Goal: Task Accomplishment & Management: Manage account settings

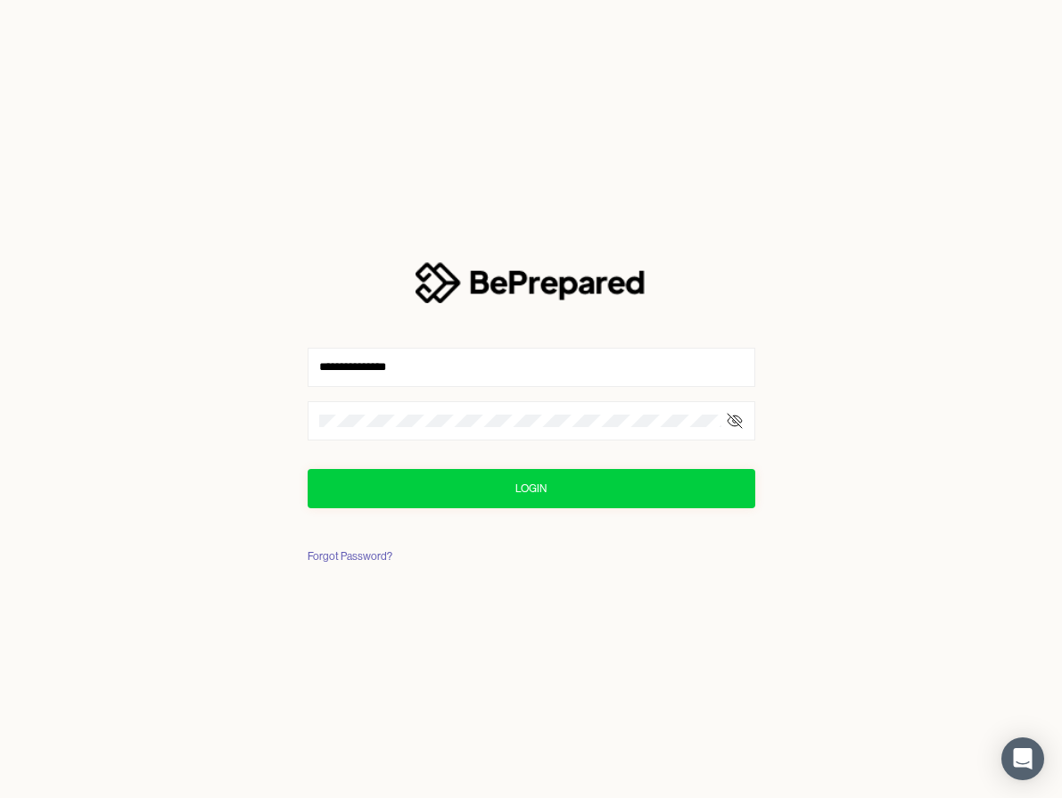
click at [733, 417] on icon at bounding box center [735, 421] width 18 height 18
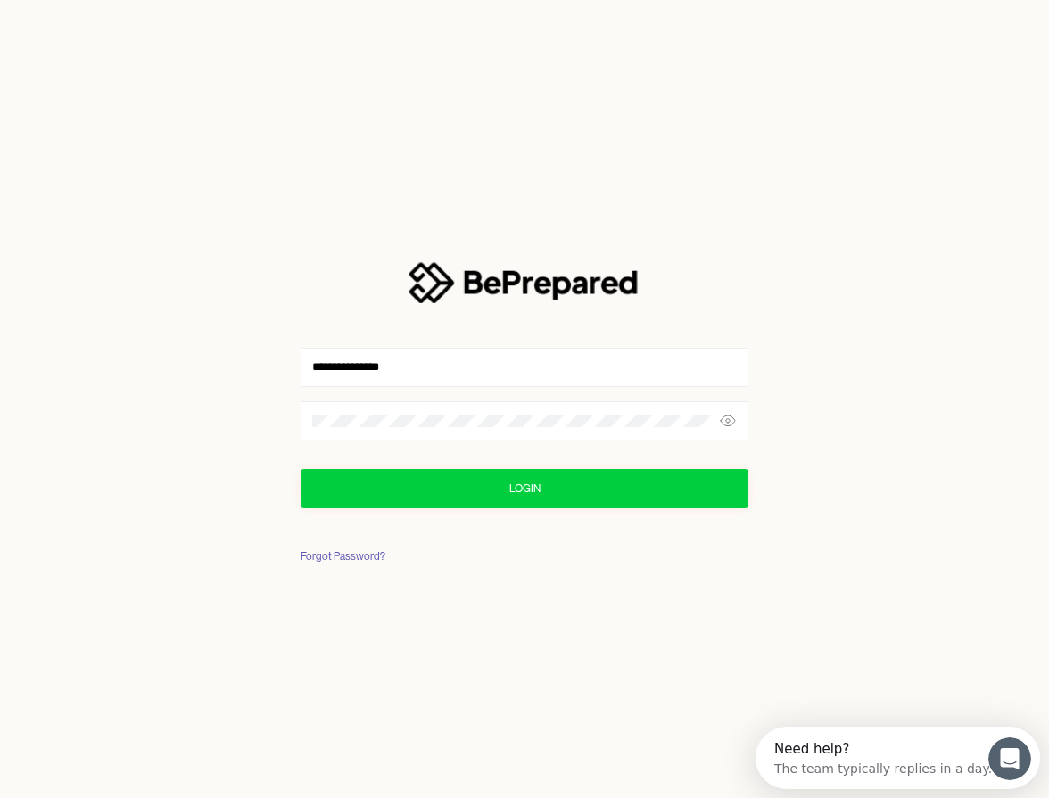
click at [734, 417] on icon at bounding box center [728, 421] width 18 height 18
click at [532, 482] on div "Login" at bounding box center [524, 489] width 31 height 18
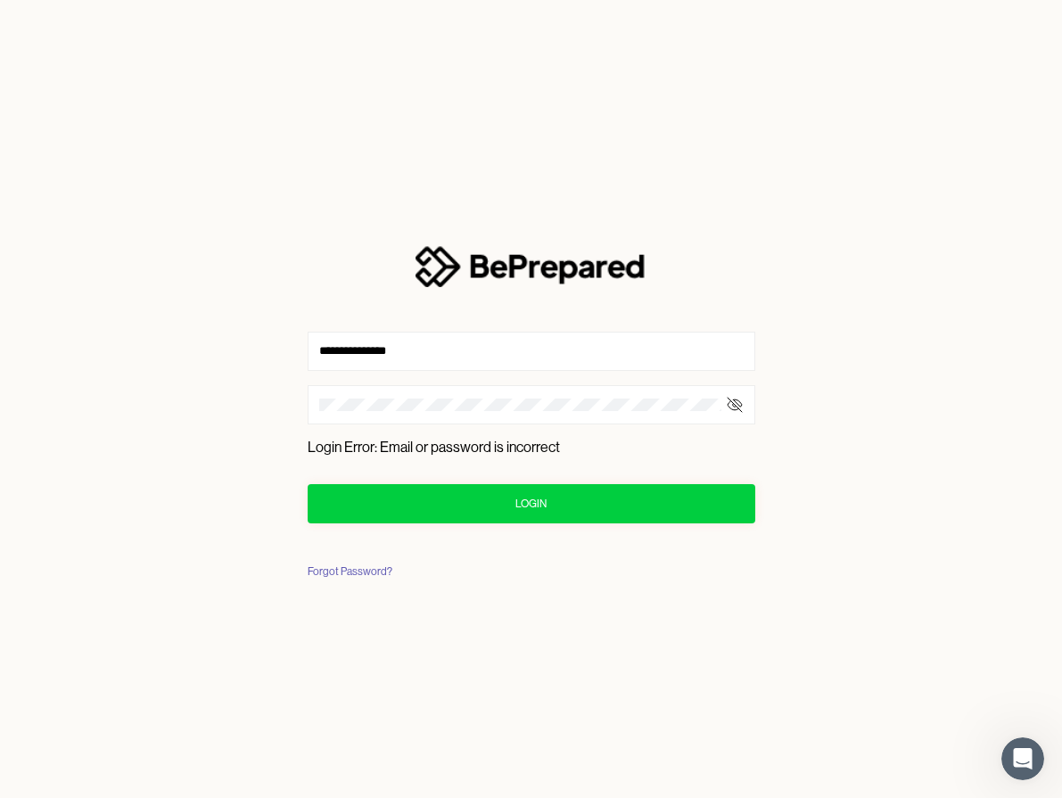
click at [740, 403] on icon at bounding box center [735, 404] width 14 height 11
click at [489, 498] on button "Login" at bounding box center [532, 503] width 448 height 39
drag, startPoint x: 419, startPoint y: 347, endPoint x: 298, endPoint y: 350, distance: 121.3
click at [298, 350] on div "**********" at bounding box center [531, 399] width 505 height 420
click at [441, 504] on button "Login" at bounding box center [532, 503] width 448 height 39
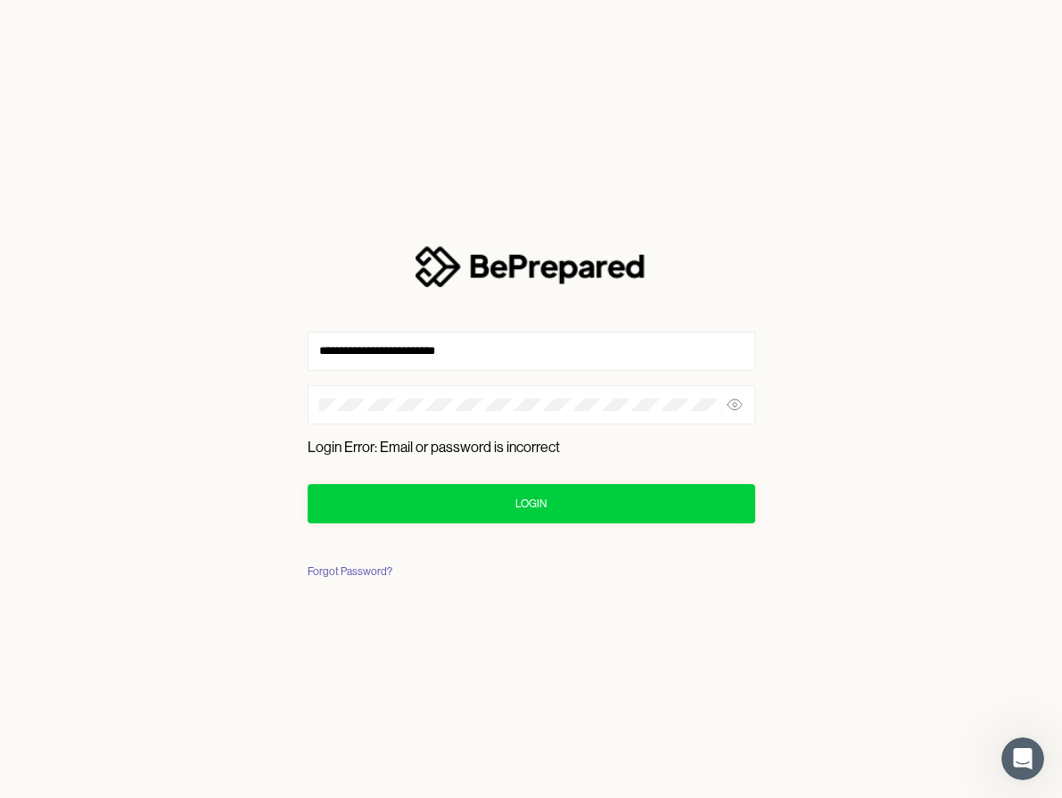
click at [419, 498] on button "Login" at bounding box center [532, 503] width 448 height 39
drag, startPoint x: 378, startPoint y: 352, endPoint x: 488, endPoint y: 354, distance: 109.7
click at [489, 356] on input "**********" at bounding box center [532, 351] width 448 height 39
type input "**********"
click at [421, 499] on button "Login" at bounding box center [532, 503] width 448 height 39
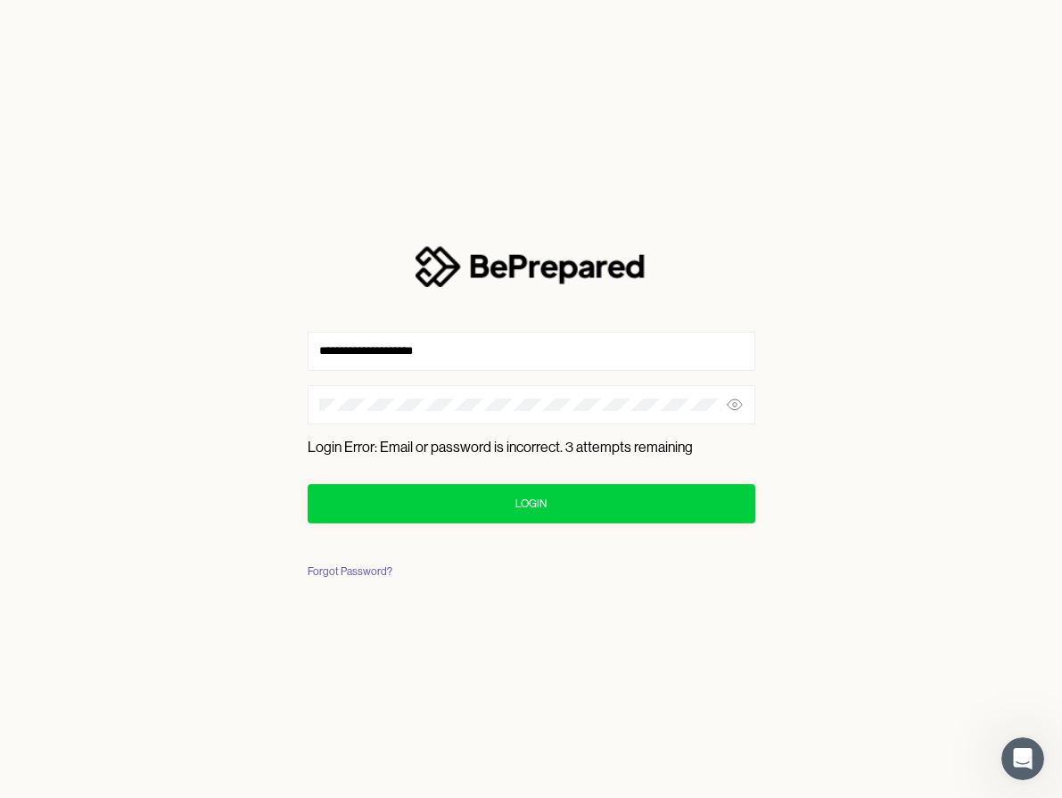
click at [395, 506] on button "Login" at bounding box center [532, 503] width 448 height 39
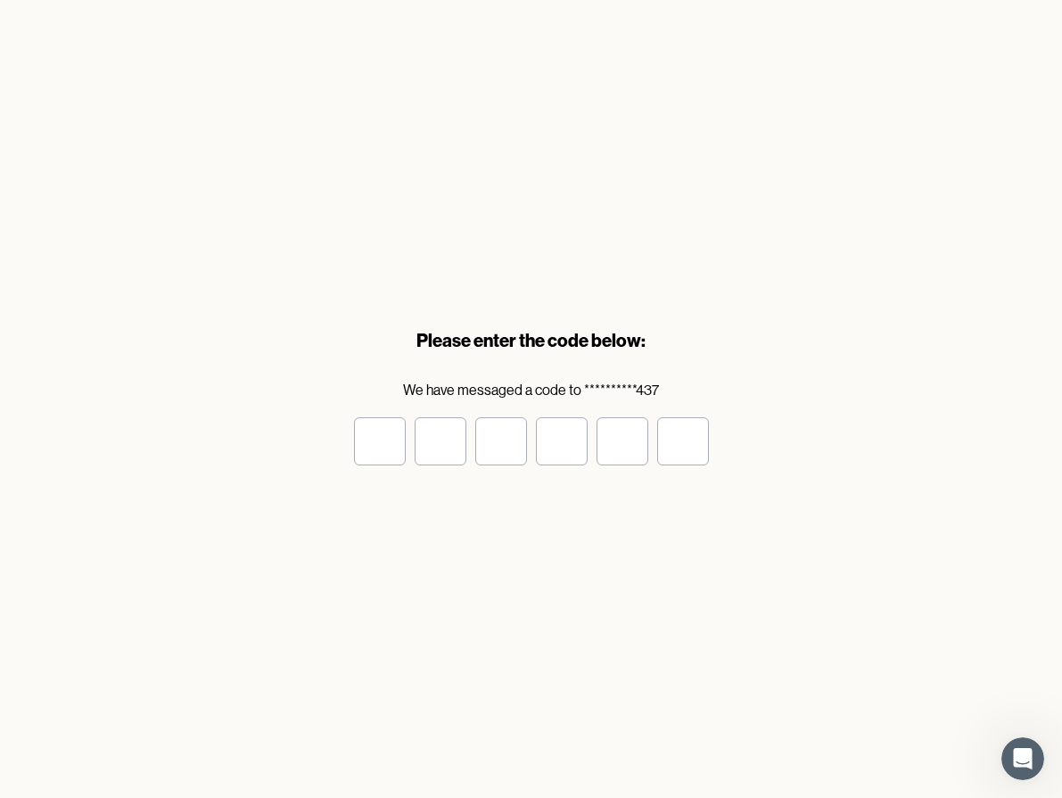
click at [385, 440] on input "tel" at bounding box center [380, 441] width 52 height 48
type input "*"
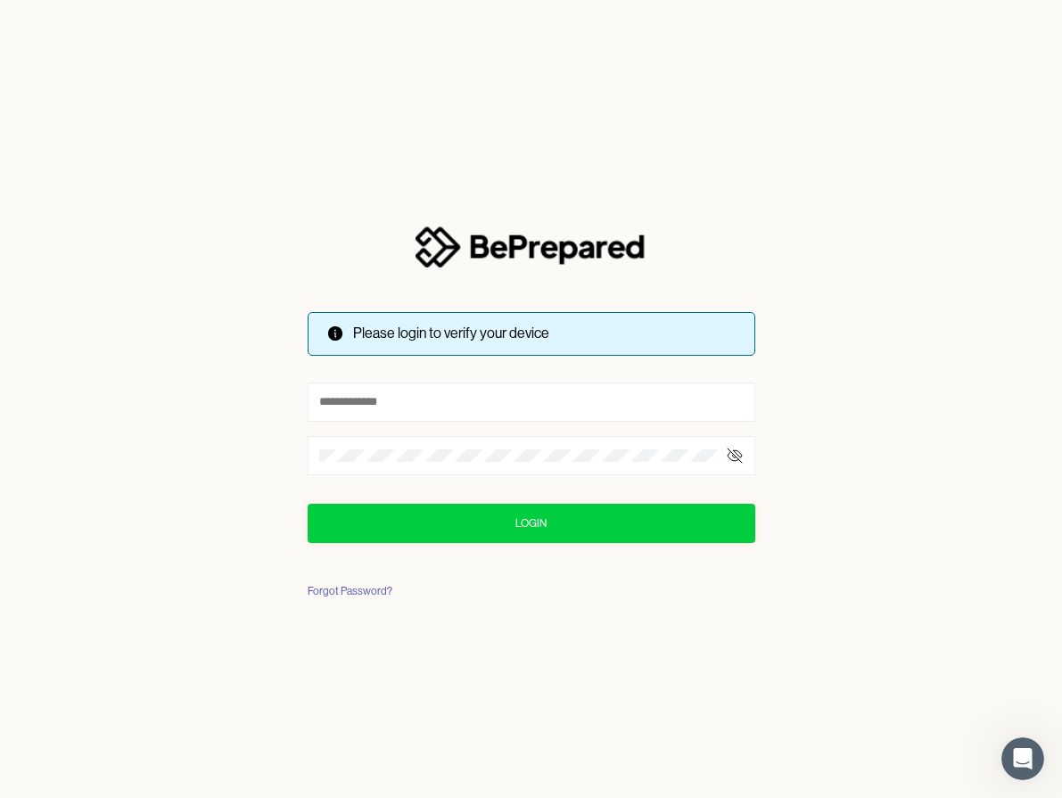
click at [567, 330] on div "Please login to verify your device" at bounding box center [532, 334] width 448 height 44
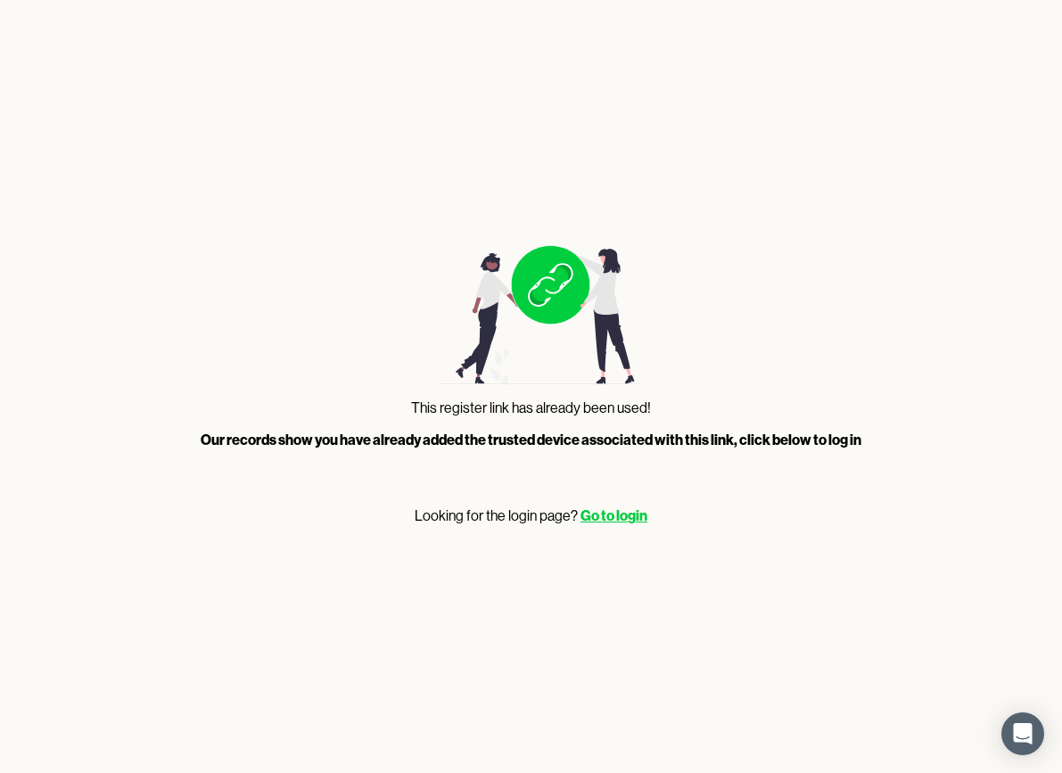
click at [620, 515] on link "Go to login" at bounding box center [613, 515] width 67 height 18
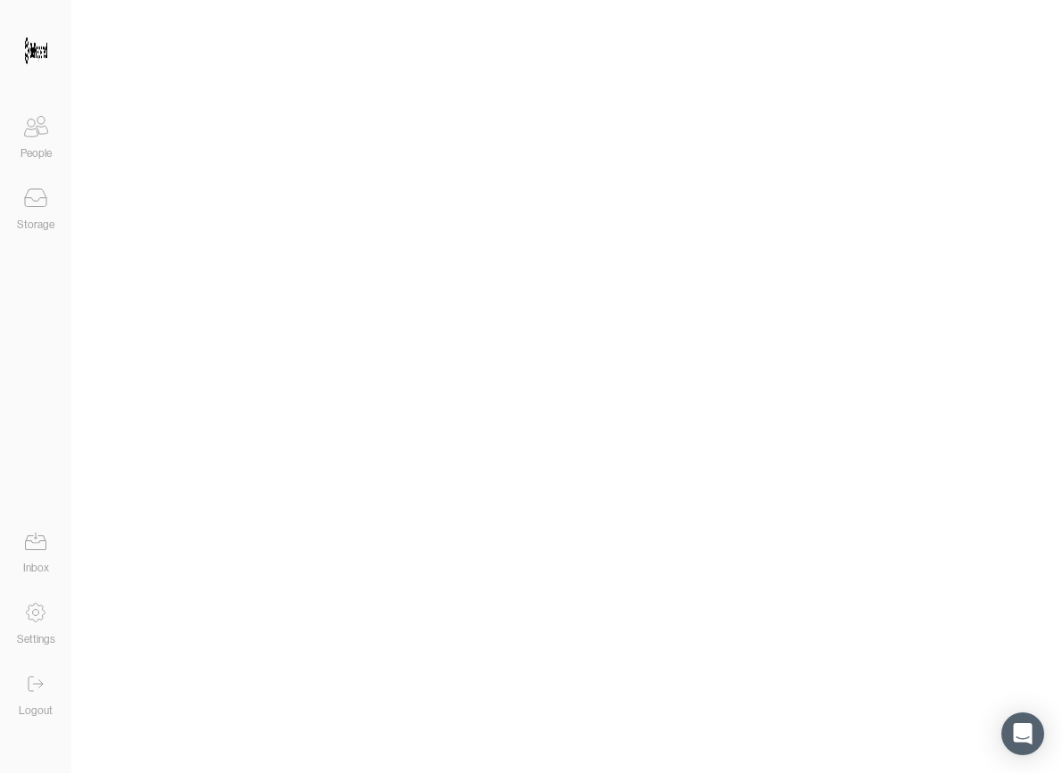
click at [42, 53] on img at bounding box center [36, 50] width 22 height 29
click at [37, 130] on icon at bounding box center [36, 127] width 36 height 36
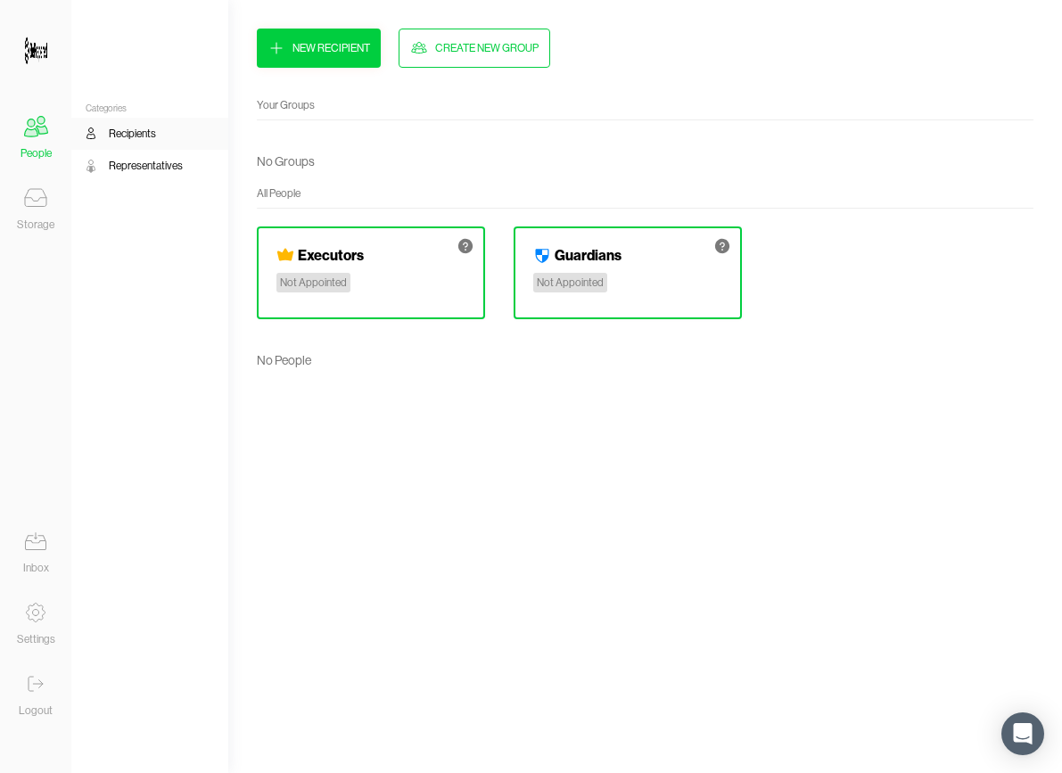
click at [35, 192] on icon at bounding box center [36, 198] width 36 height 36
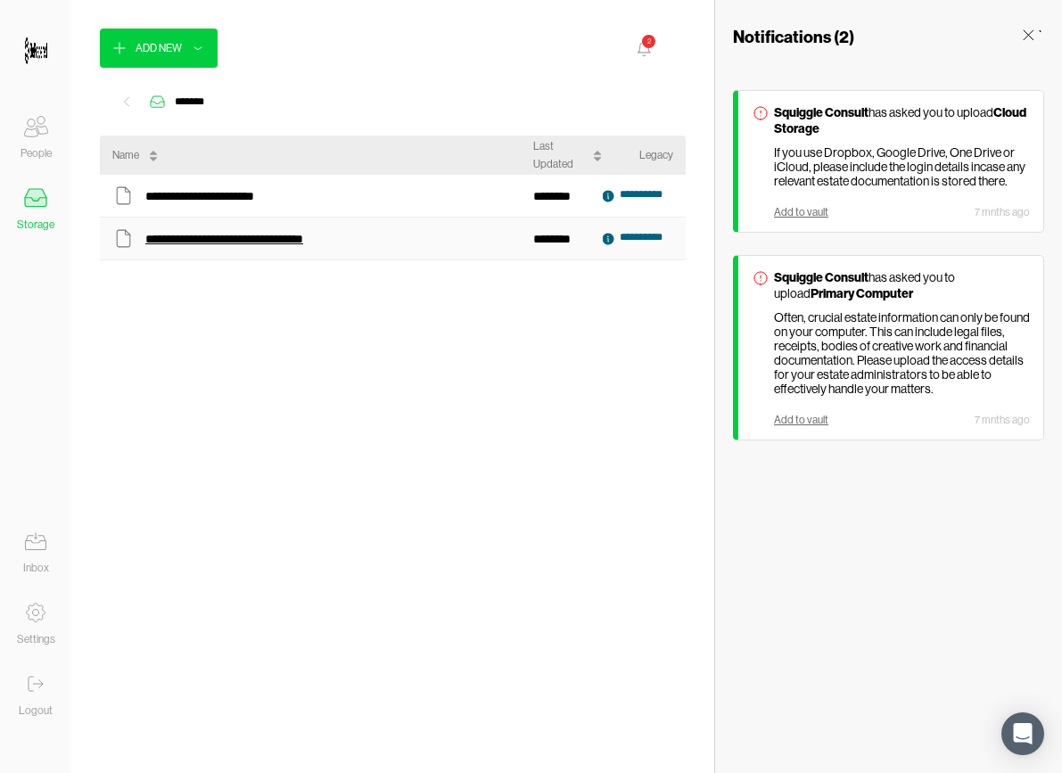
click at [259, 234] on div "**********" at bounding box center [238, 238] width 187 height 23
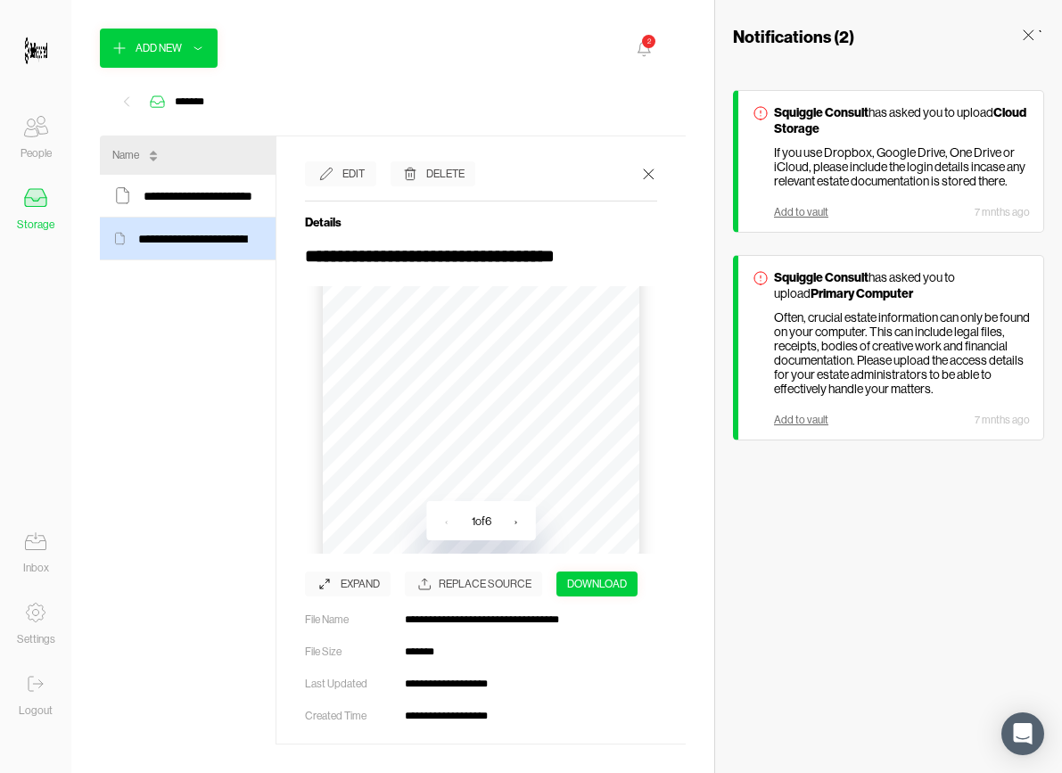
scroll to position [205, 0]
click at [580, 582] on div "Download" at bounding box center [597, 584] width 60 height 18
click at [35, 679] on icon at bounding box center [36, 684] width 36 height 36
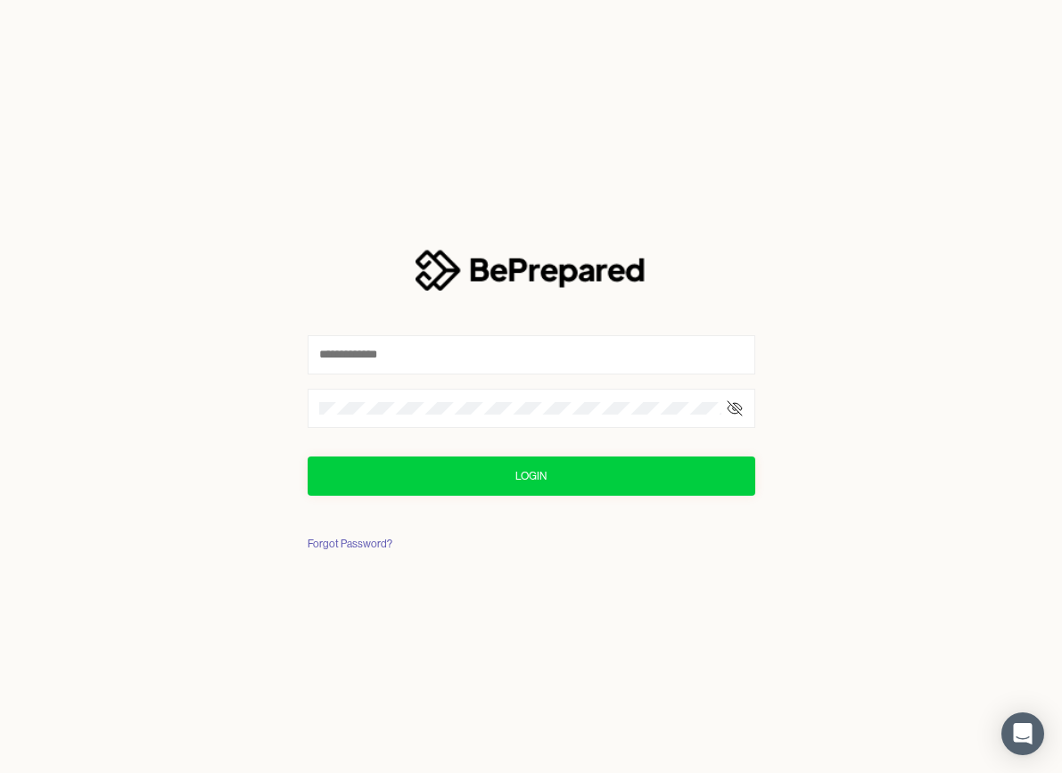
click at [362, 347] on input "text" at bounding box center [532, 354] width 448 height 39
type input "**********"
click at [483, 476] on button "Login" at bounding box center [532, 475] width 448 height 39
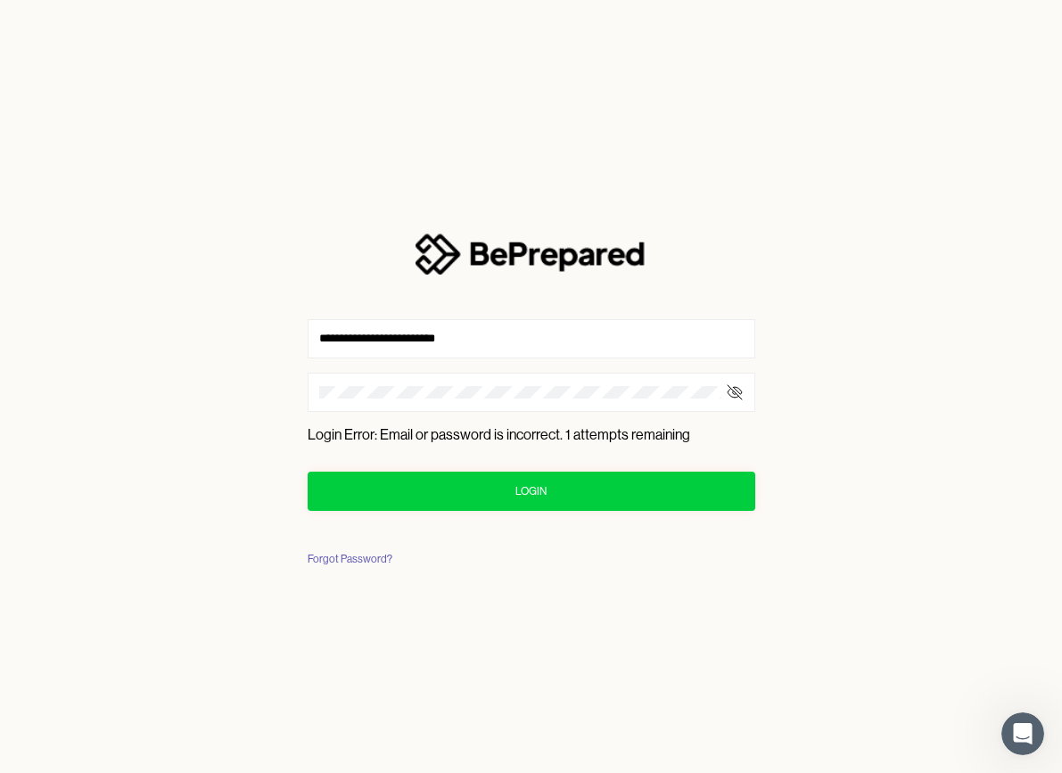
click at [732, 390] on icon at bounding box center [735, 392] width 14 height 14
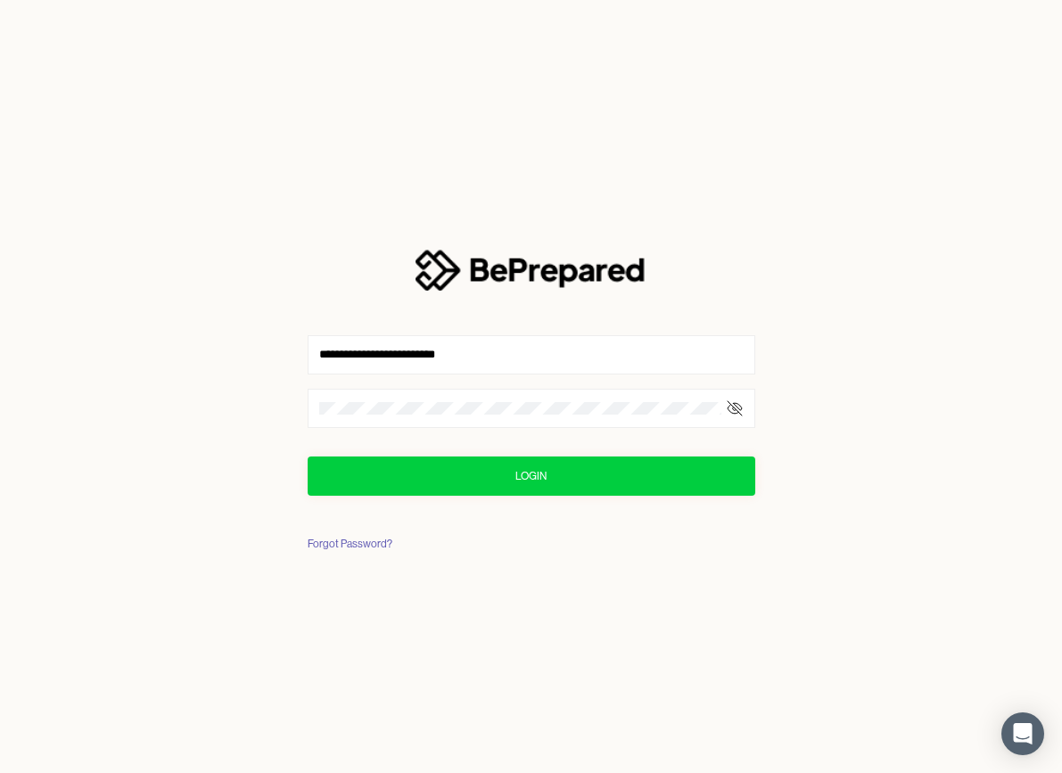
scroll to position [1, 0]
type input "**********"
click at [733, 407] on icon at bounding box center [735, 408] width 14 height 14
click at [429, 472] on button "Login" at bounding box center [532, 475] width 448 height 39
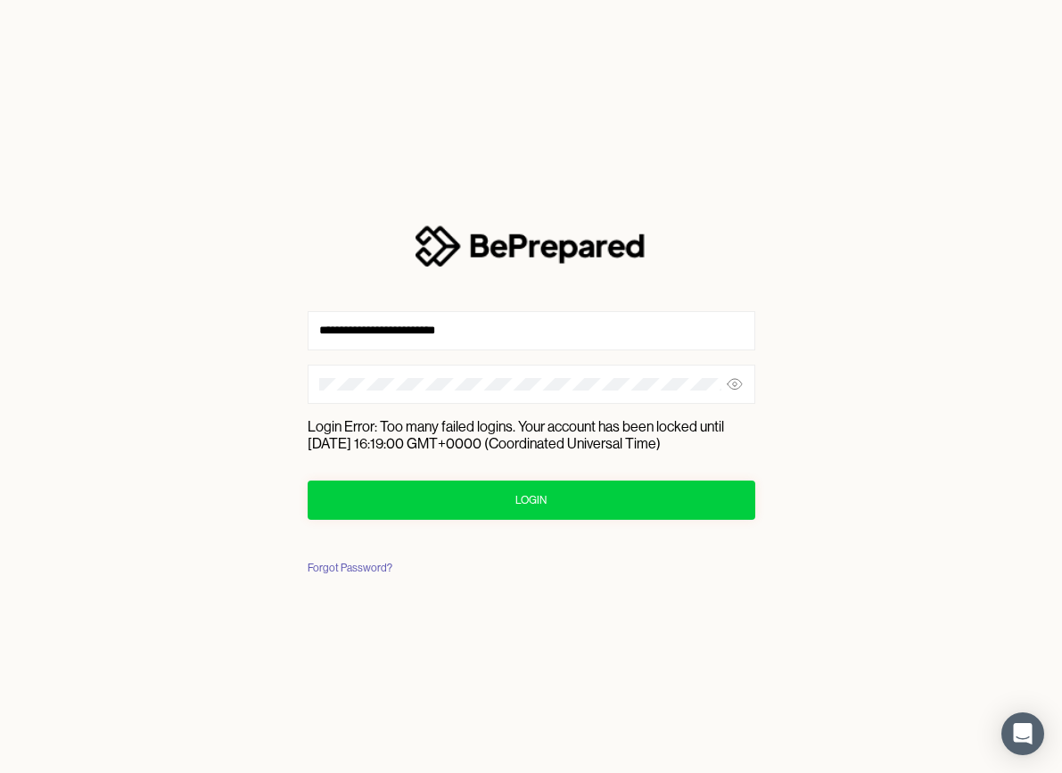
click at [370, 566] on div "Forgot Password?" at bounding box center [350, 568] width 85 height 18
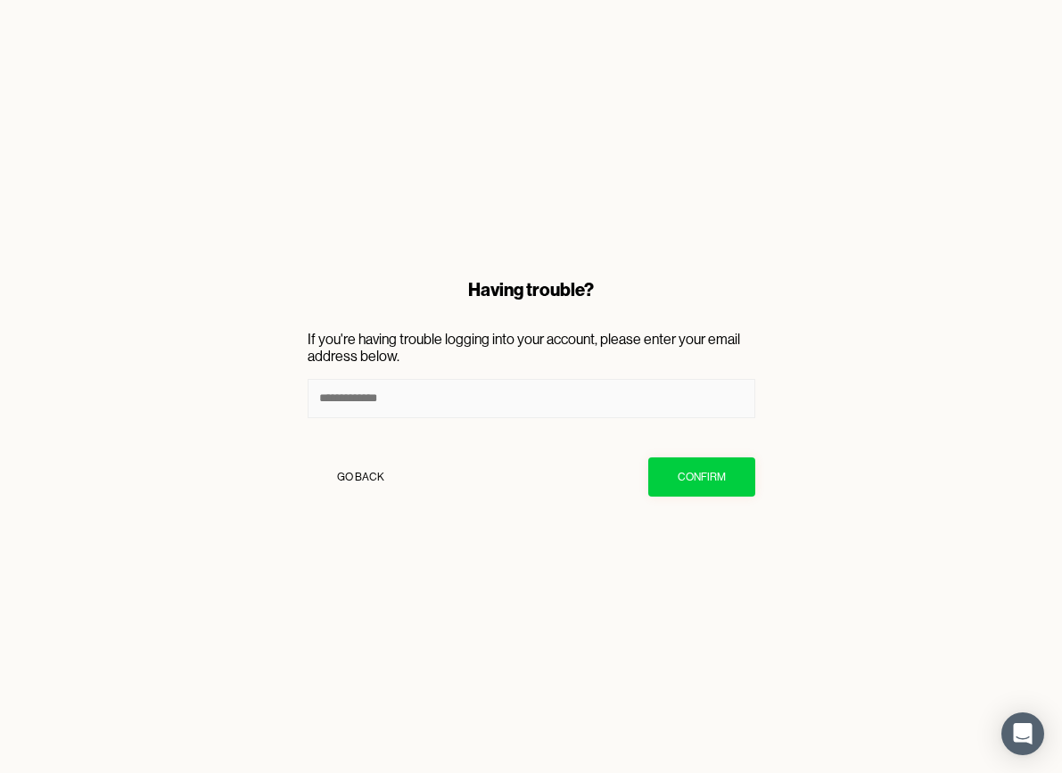
click at [424, 399] on input at bounding box center [532, 398] width 448 height 39
type input "**********"
click at [696, 473] on div "Confirm" at bounding box center [702, 477] width 48 height 18
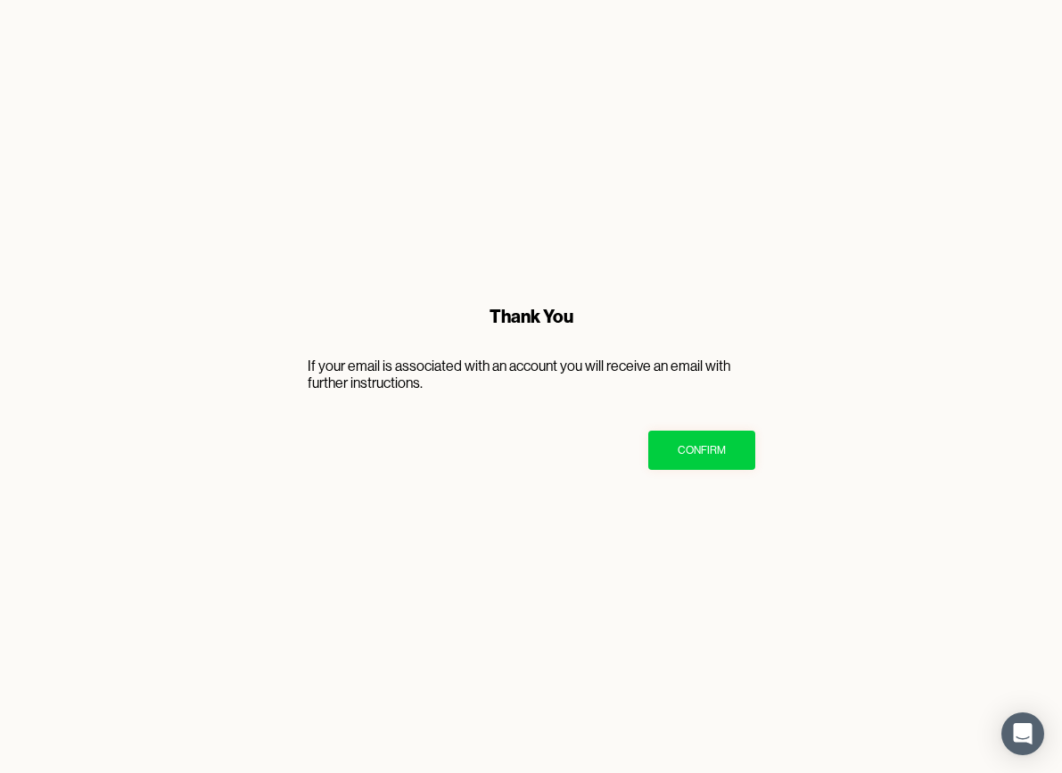
click at [714, 448] on div "Confirm" at bounding box center [702, 450] width 48 height 18
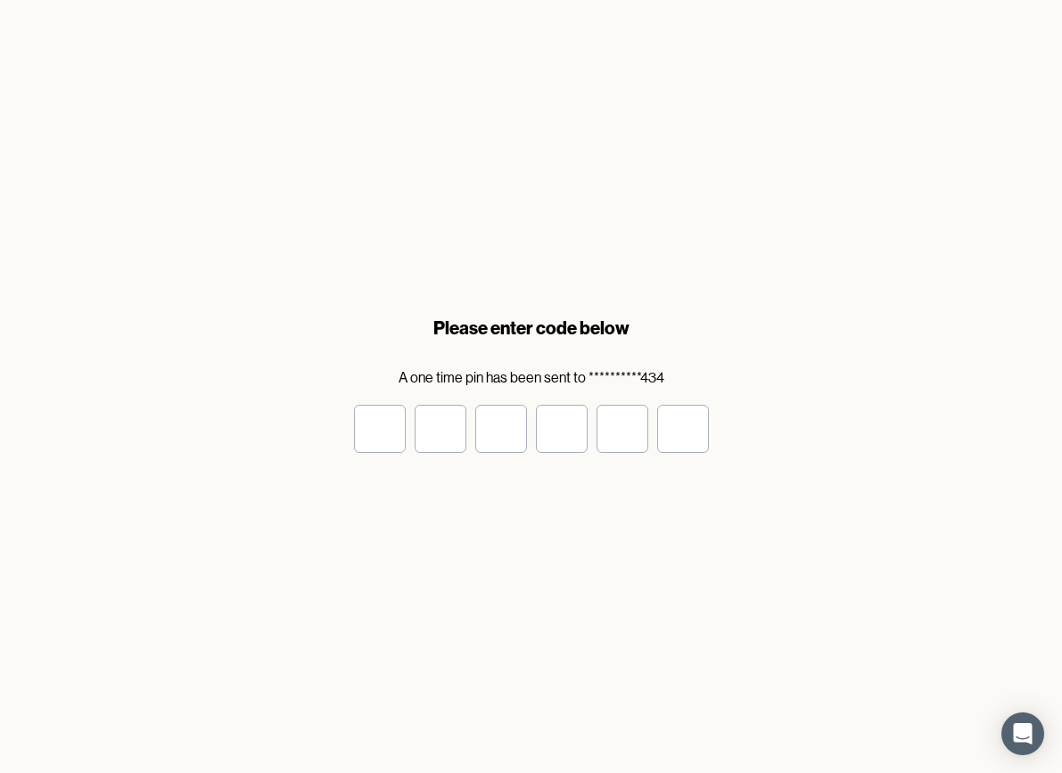
click at [382, 427] on input "tel" at bounding box center [380, 429] width 52 height 48
type input "*"
drag, startPoint x: 506, startPoint y: 436, endPoint x: 495, endPoint y: 434, distance: 11.7
click at [498, 434] on input "*" at bounding box center [501, 429] width 52 height 48
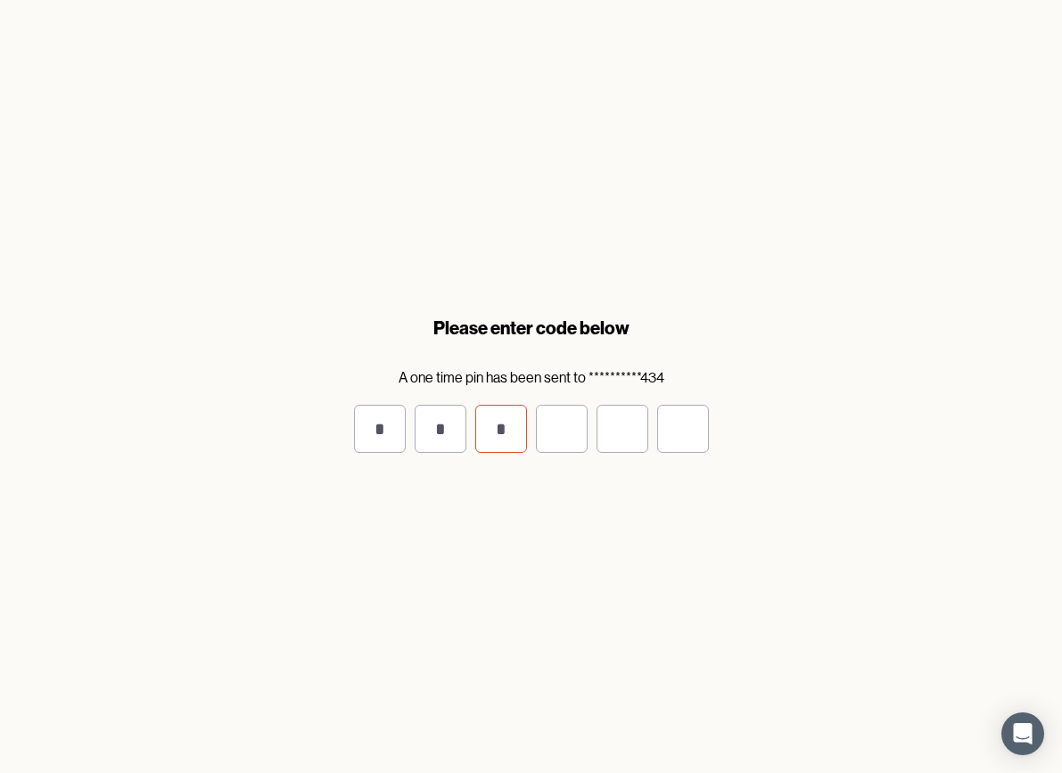
type input "*"
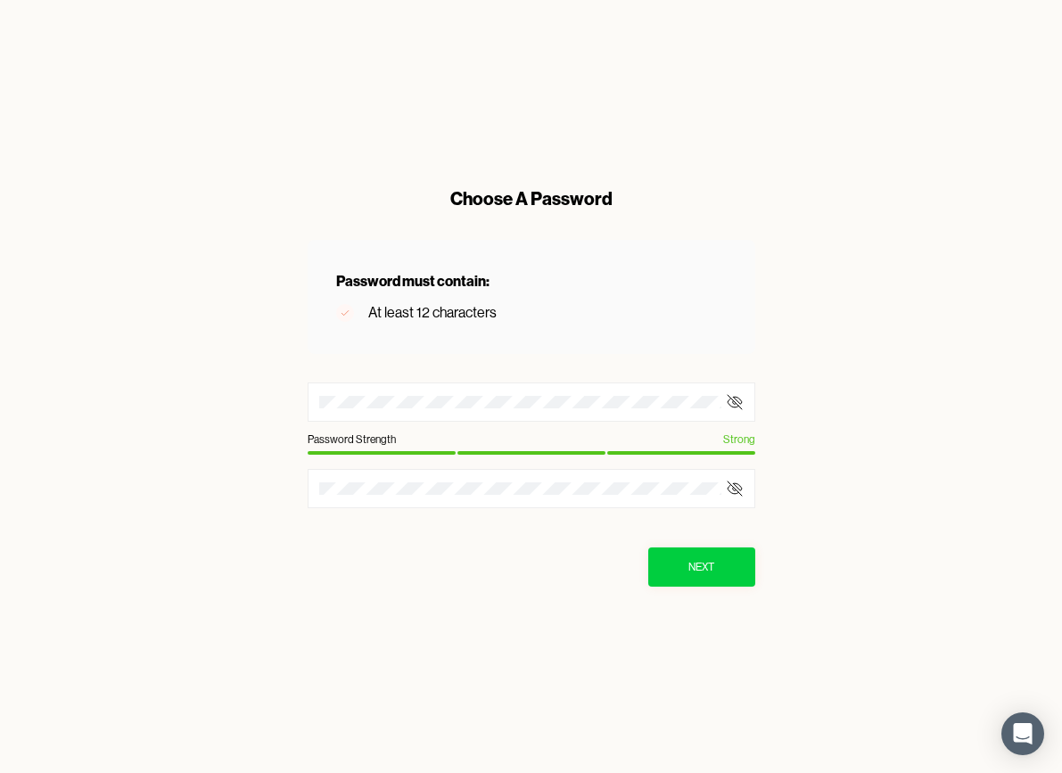
click at [738, 400] on icon at bounding box center [735, 402] width 18 height 18
click at [735, 488] on icon at bounding box center [735, 489] width 18 height 18
click at [700, 566] on div "Next" at bounding box center [701, 567] width 26 height 18
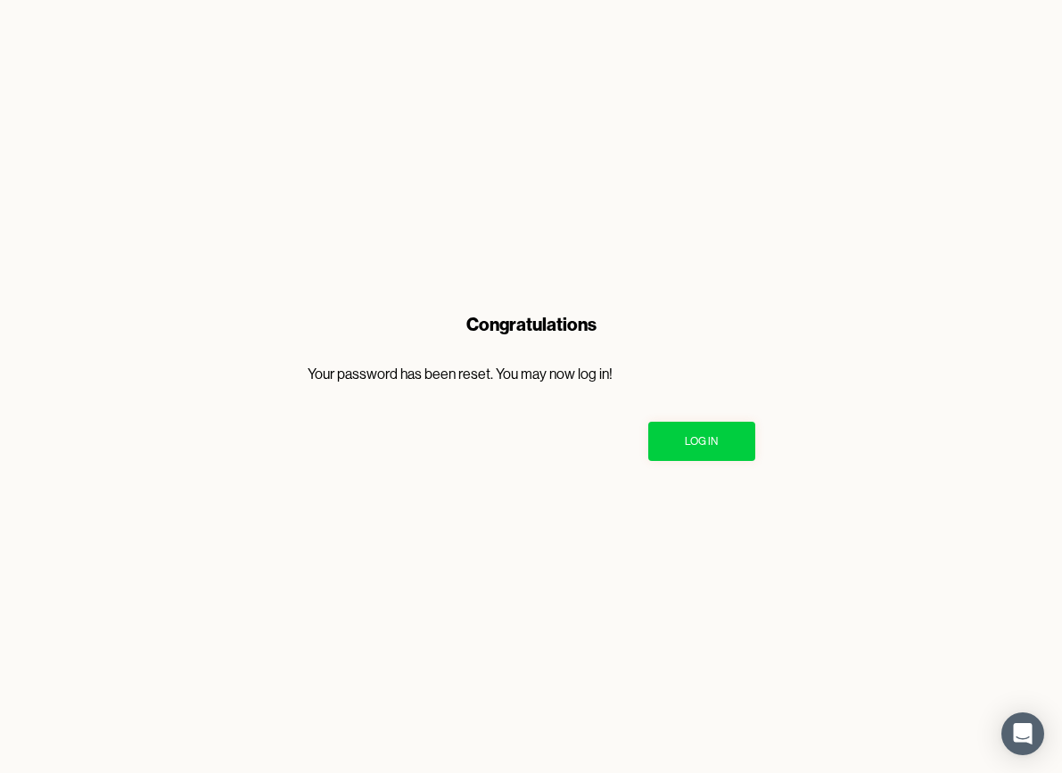
click at [695, 438] on div "Log In" at bounding box center [701, 441] width 33 height 18
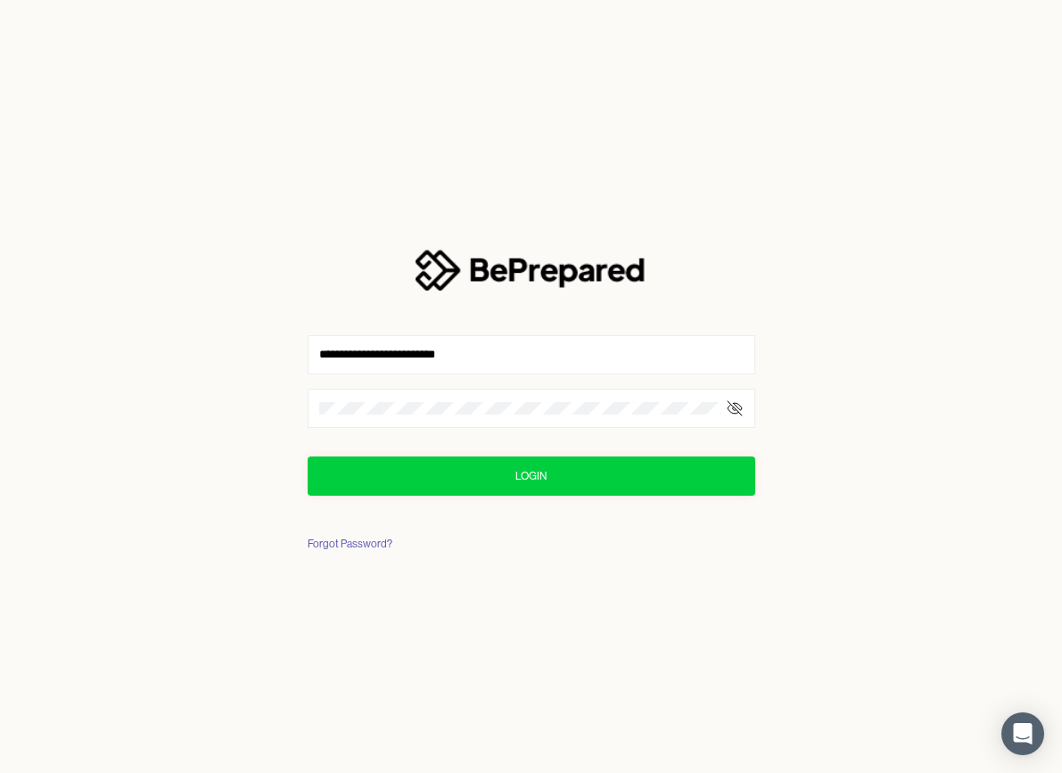
type input "**********"
click at [740, 407] on icon at bounding box center [735, 408] width 14 height 11
click at [524, 473] on div "Login" at bounding box center [530, 476] width 31 height 18
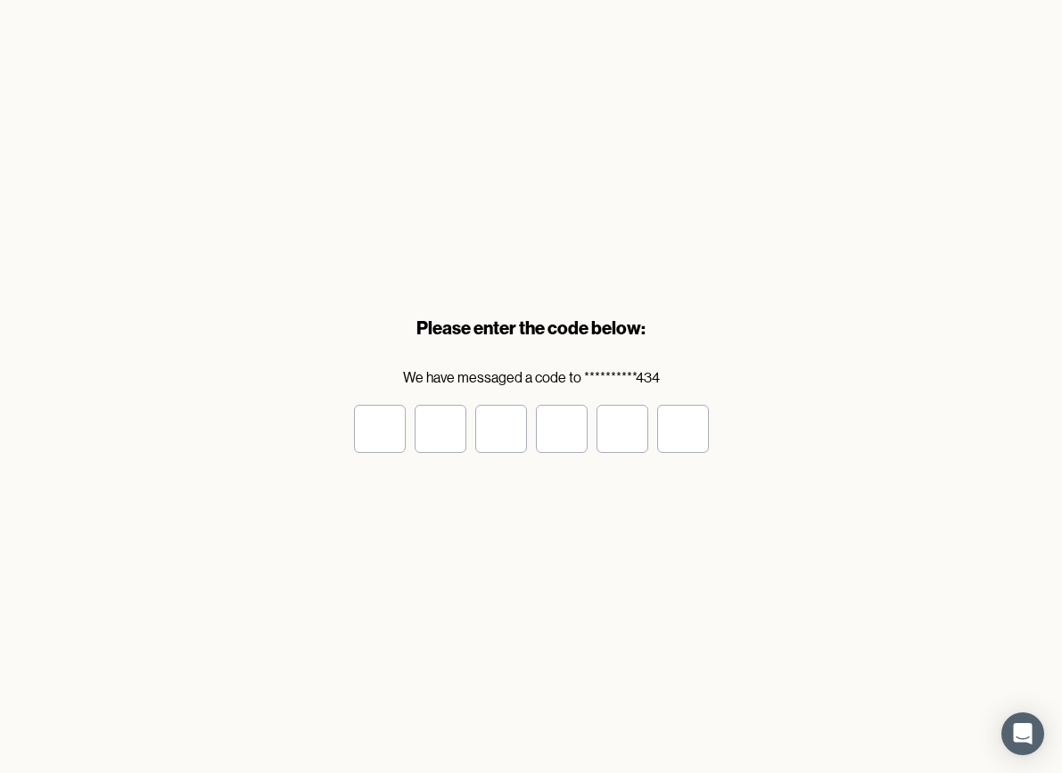
type input "*"
